Goal: Information Seeking & Learning: Learn about a topic

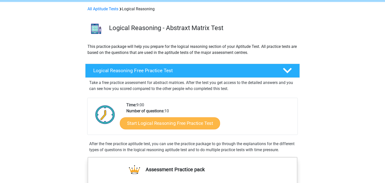
scroll to position [20, 0]
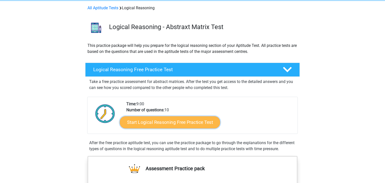
click at [144, 125] on link "Start Logical Reasoning Free Practice Test" at bounding box center [170, 122] width 100 height 12
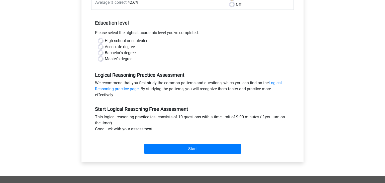
scroll to position [90, 0]
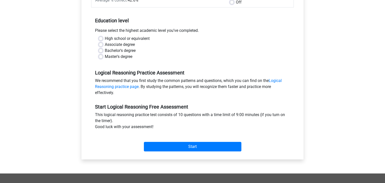
click at [182, 152] on div "Start" at bounding box center [192, 143] width 202 height 22
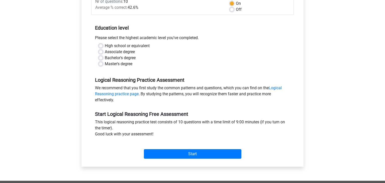
scroll to position [80, 0]
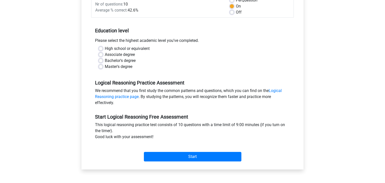
click at [179, 150] on div "Start" at bounding box center [192, 153] width 202 height 18
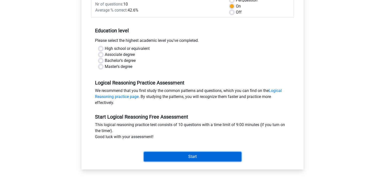
click at [186, 157] on input "Start" at bounding box center [192, 157] width 97 height 10
click at [214, 159] on input "Start" at bounding box center [192, 157] width 97 height 10
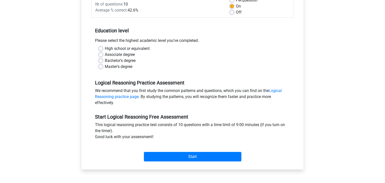
click at [146, 50] on label "High school or equivalent" at bounding box center [127, 49] width 45 height 6
click at [103, 50] on input "High school or equivalent" at bounding box center [101, 48] width 4 height 5
radio input "true"
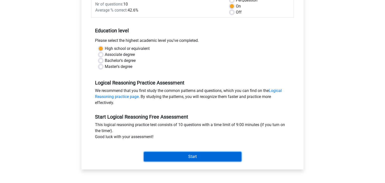
click at [193, 158] on input "Start" at bounding box center [192, 157] width 97 height 10
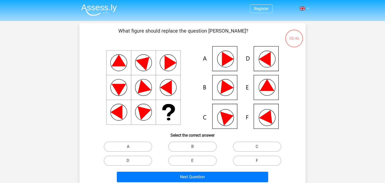
click at [229, 88] on icon at bounding box center [224, 85] width 18 height 17
click at [253, 156] on label "F" at bounding box center [257, 161] width 48 height 10
click at [257, 161] on input "F" at bounding box center [258, 162] width 3 height 3
radio input "true"
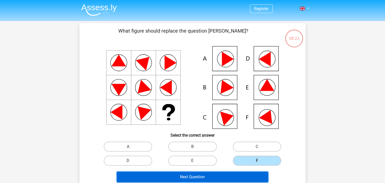
click at [223, 177] on button "Next Question" at bounding box center [193, 177] width 152 height 11
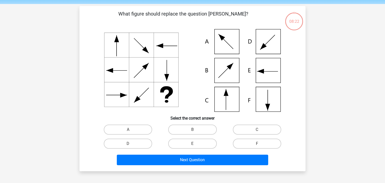
scroll to position [23, 0]
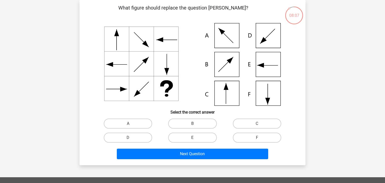
click at [221, 91] on icon at bounding box center [192, 64] width 202 height 83
click at [240, 123] on label "C" at bounding box center [257, 123] width 48 height 10
click at [257, 124] on input "C" at bounding box center [258, 125] width 3 height 3
radio input "true"
click at [220, 160] on div "Next Question" at bounding box center [192, 155] width 193 height 13
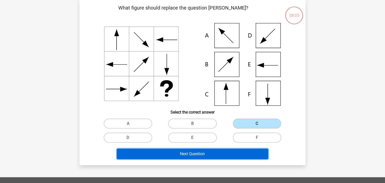
click at [208, 152] on button "Next Question" at bounding box center [193, 154] width 152 height 11
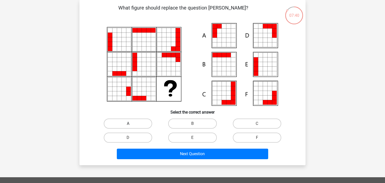
click at [118, 123] on label "A" at bounding box center [128, 123] width 48 height 10
click at [128, 124] on input "A" at bounding box center [129, 125] width 3 height 3
radio input "true"
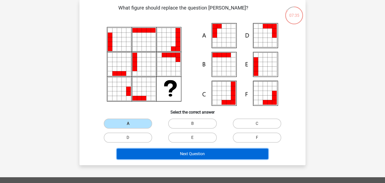
click at [143, 151] on button "Next Question" at bounding box center [193, 154] width 152 height 11
